Goal: Information Seeking & Learning: Learn about a topic

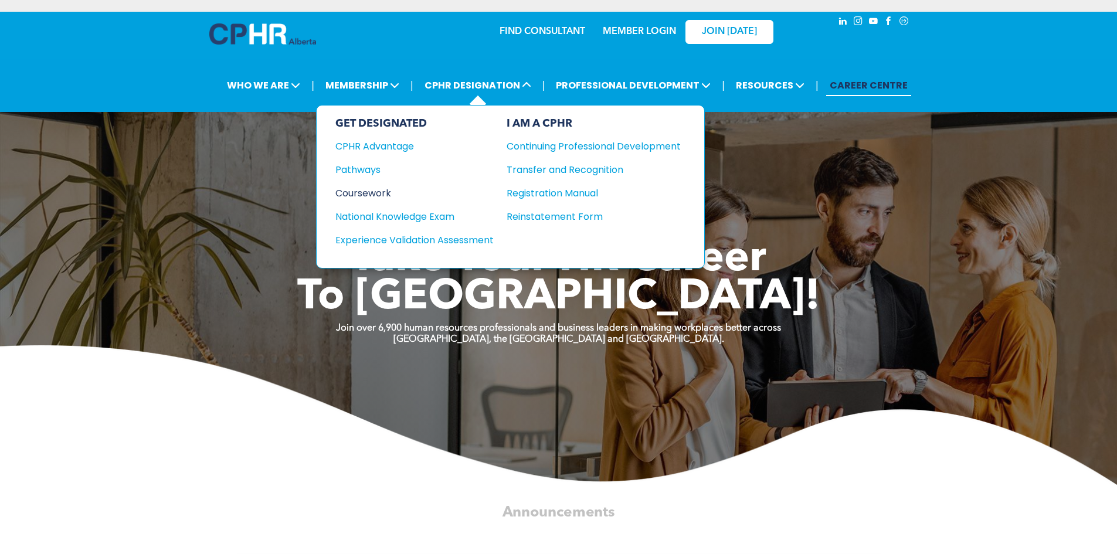
click at [371, 193] on div "Coursework" at bounding box center [407, 193] width 143 height 15
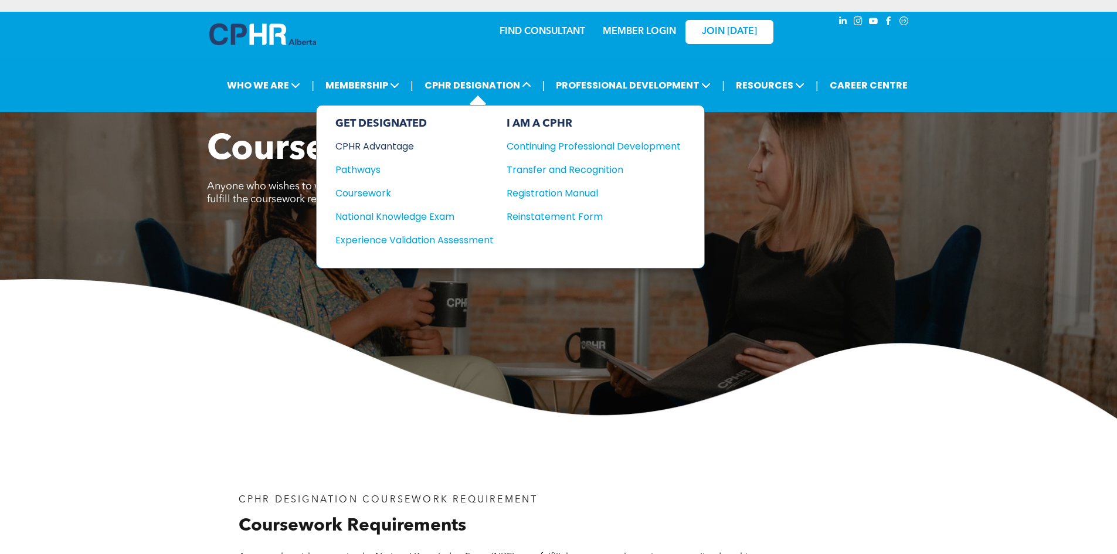
click at [394, 149] on div "CPHR Advantage" at bounding box center [407, 146] width 143 height 15
